Goal: Transaction & Acquisition: Purchase product/service

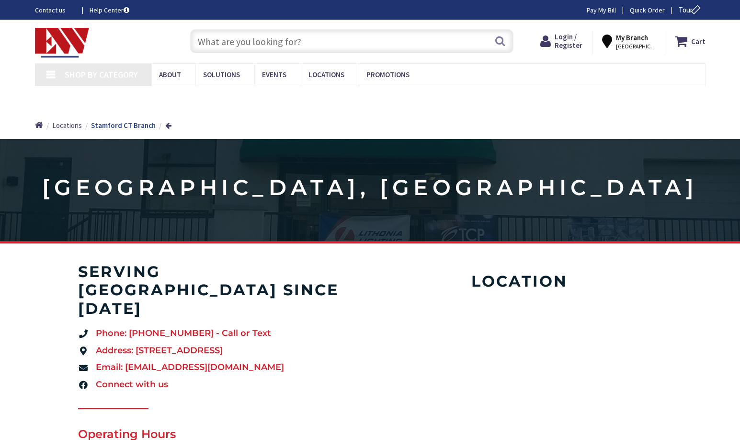
type input "[GEOGRAPHIC_DATA], [STREET_ADDRESS]"
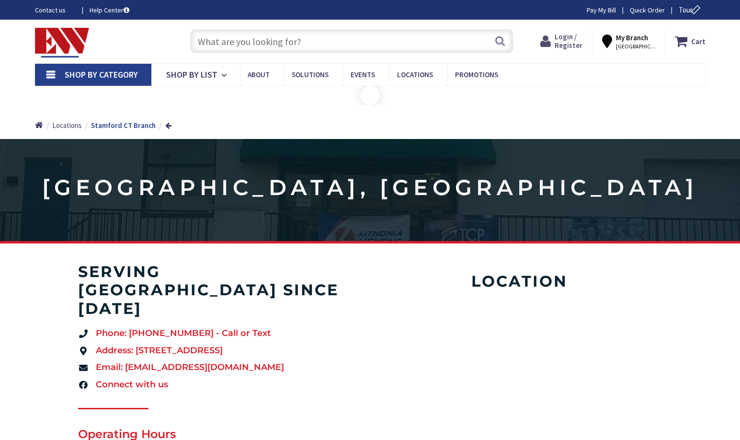
click at [562, 38] on span "Login / Register" at bounding box center [569, 41] width 28 height 18
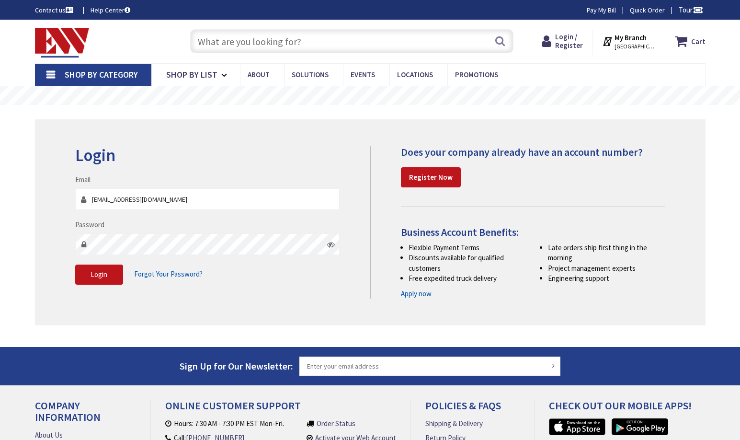
click at [569, 51] on div "Login / Register Login" at bounding box center [562, 42] width 60 height 25
click at [97, 271] on span "Login" at bounding box center [99, 274] width 17 height 9
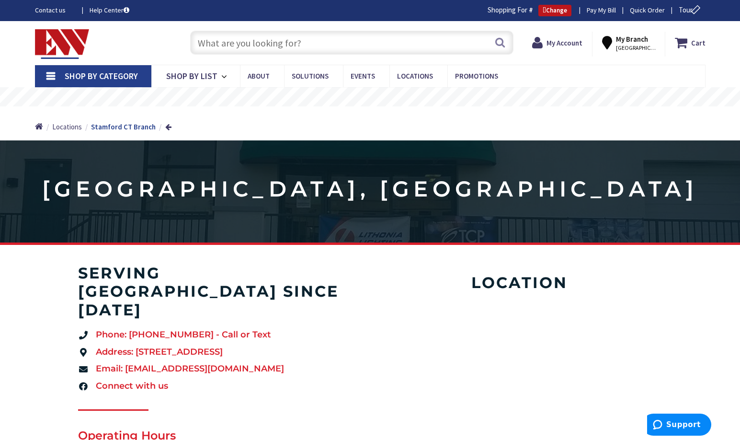
click at [256, 31] on input "text" at bounding box center [352, 43] width 324 height 24
click at [262, 46] on input "text" at bounding box center [352, 43] width 324 height 24
paste input "THQP 1/2 in. Frame Breaker Padlocking Handle Lock"
type input "THQP 1/2 in. Frame Breaker Padlocking Handle Lock"
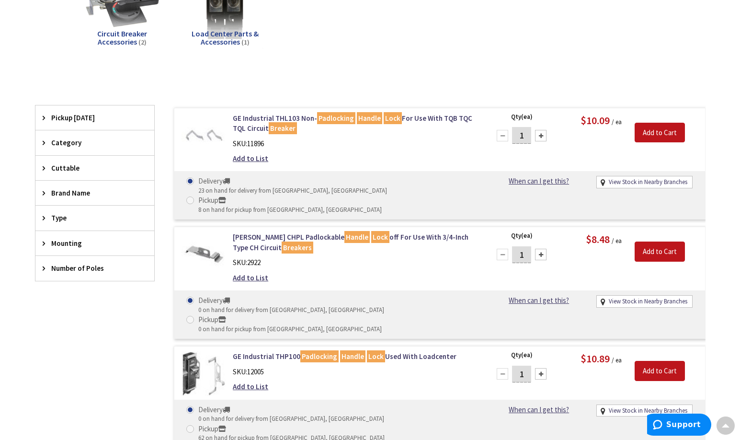
scroll to position [193, 0]
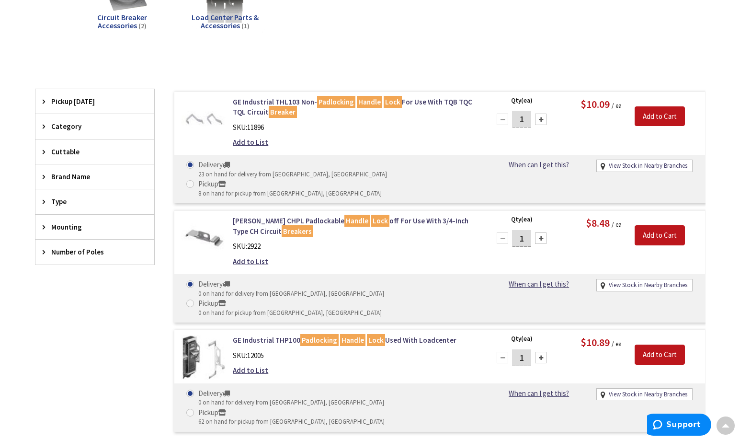
click at [383, 335] on div "GE Industrial THP100 Padlocking Handle Lock Used With Loadcenter SKU: 12005 Add…" at bounding box center [355, 357] width 258 height 45
drag, startPoint x: 231, startPoint y: 301, endPoint x: 296, endPoint y: 307, distance: 65.0
click at [296, 335] on div "GE Industrial THP100 Padlocking Handle Lock Used With Loadcenter SKU: 12005 Add…" at bounding box center [355, 357] width 258 height 45
click at [298, 335] on div "GE Industrial THP100 Padlocking Handle Lock Used With Loadcenter SKU: 12005 Add…" at bounding box center [355, 357] width 258 height 45
drag, startPoint x: 231, startPoint y: 301, endPoint x: 380, endPoint y: 304, distance: 149.1
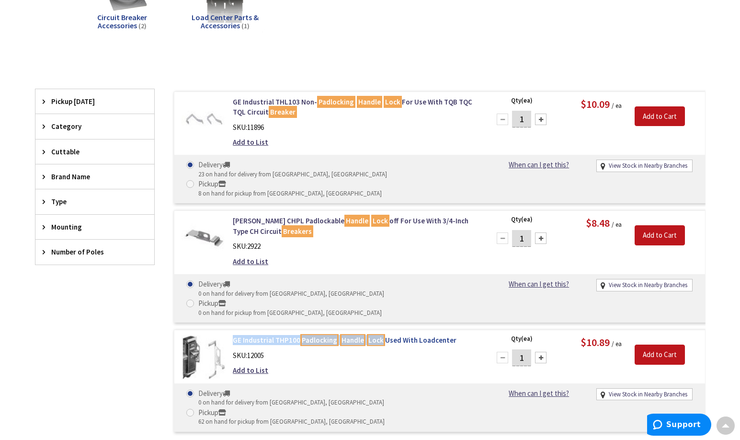
click at [380, 335] on div "GE Industrial THP100 Padlocking Handle Lock Used With Loadcenter SKU: 12005 Add…" at bounding box center [355, 357] width 258 height 45
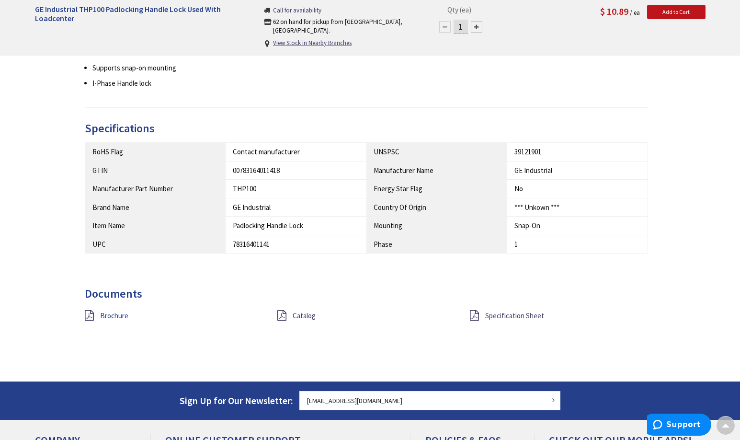
scroll to position [433, 0]
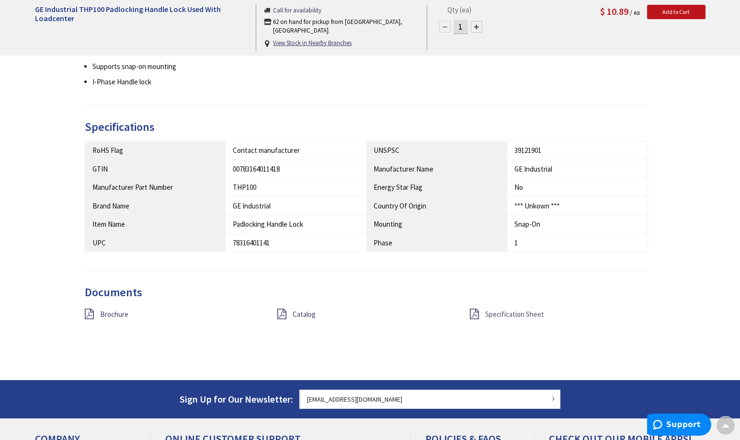
click at [510, 312] on span "Specification Sheet" at bounding box center [514, 314] width 59 height 9
